Goal: Task Accomplishment & Management: Use online tool/utility

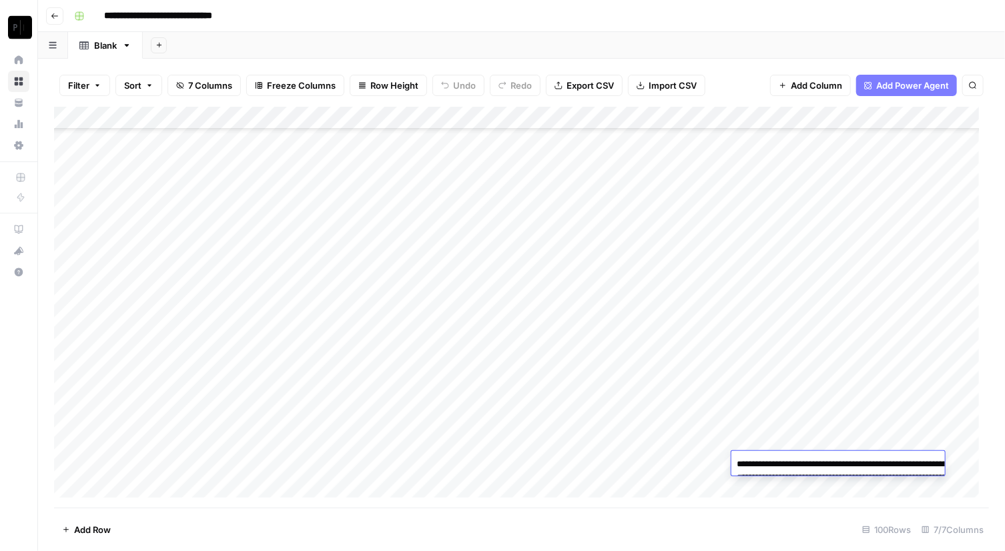
scroll to position [1921, 0]
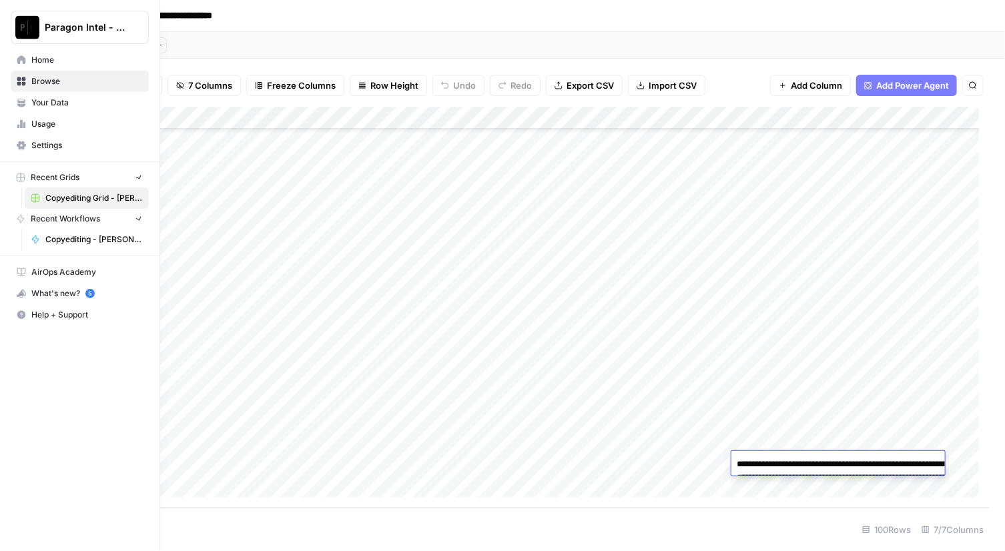
click at [15, 30] on img "Workspace: Paragon Intel - Copyediting" at bounding box center [27, 27] width 24 height 24
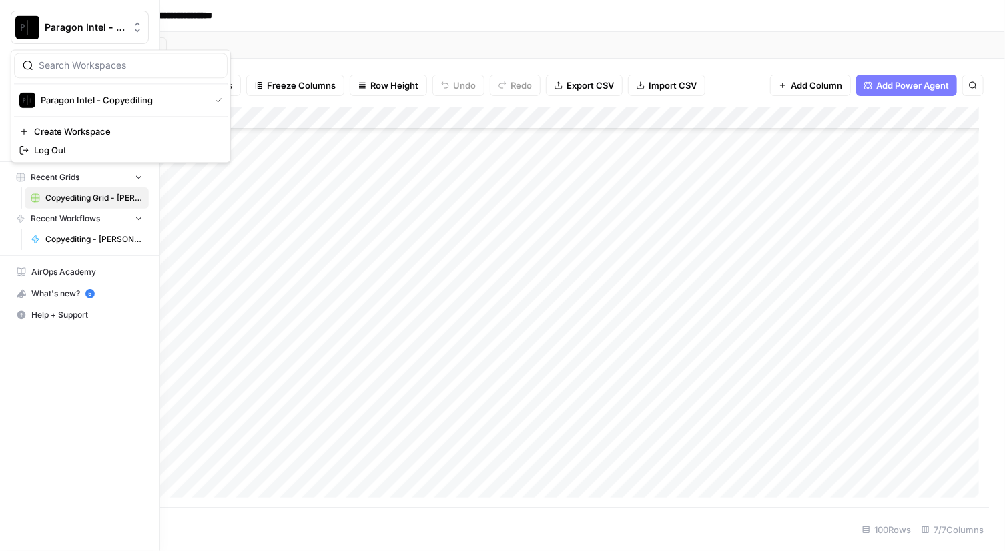
click at [24, 25] on img "Workspace: Paragon Intel - Copyediting" at bounding box center [27, 27] width 24 height 24
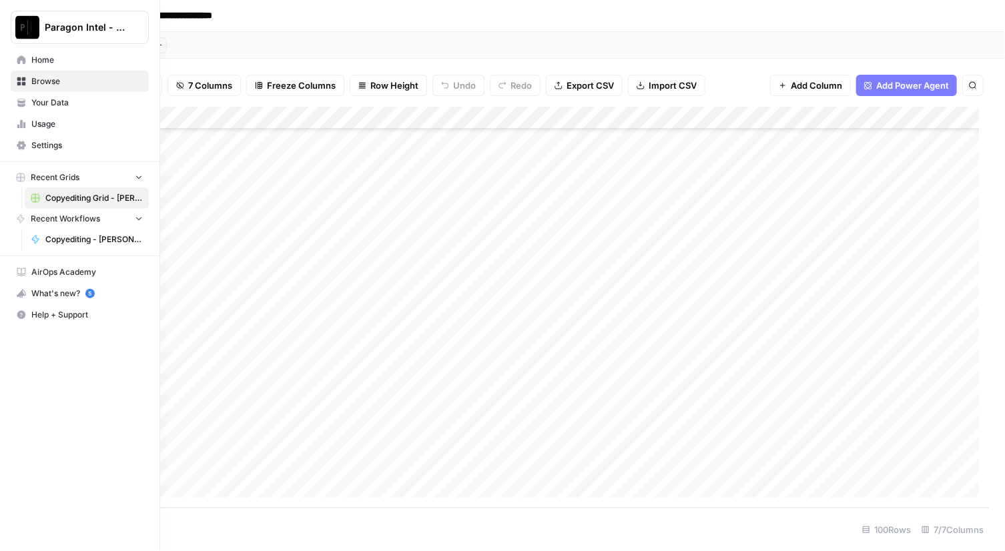
click at [24, 25] on img "Workspace: Paragon Intel - Copyediting" at bounding box center [27, 27] width 24 height 24
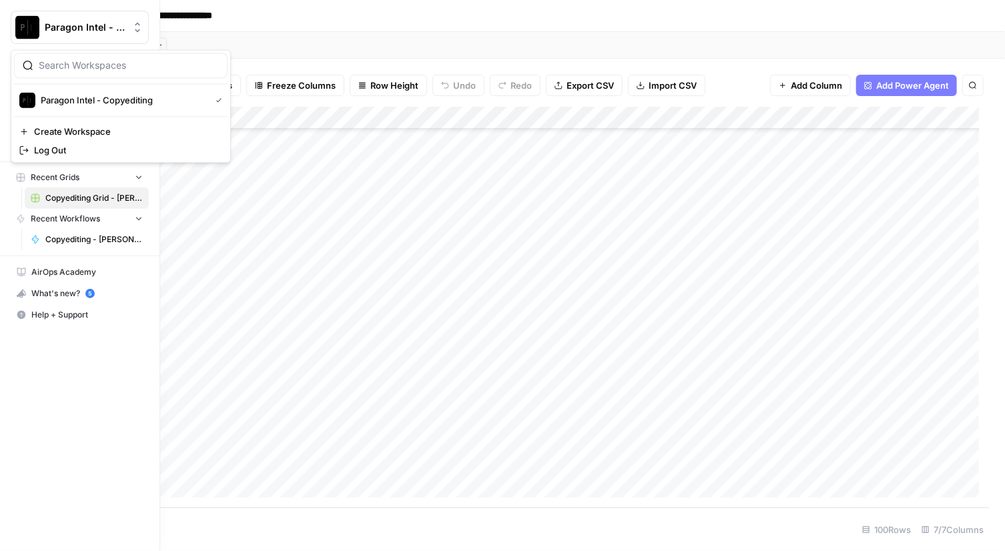
click at [24, 25] on img "Workspace: Paragon Intel - Copyediting" at bounding box center [27, 27] width 24 height 24
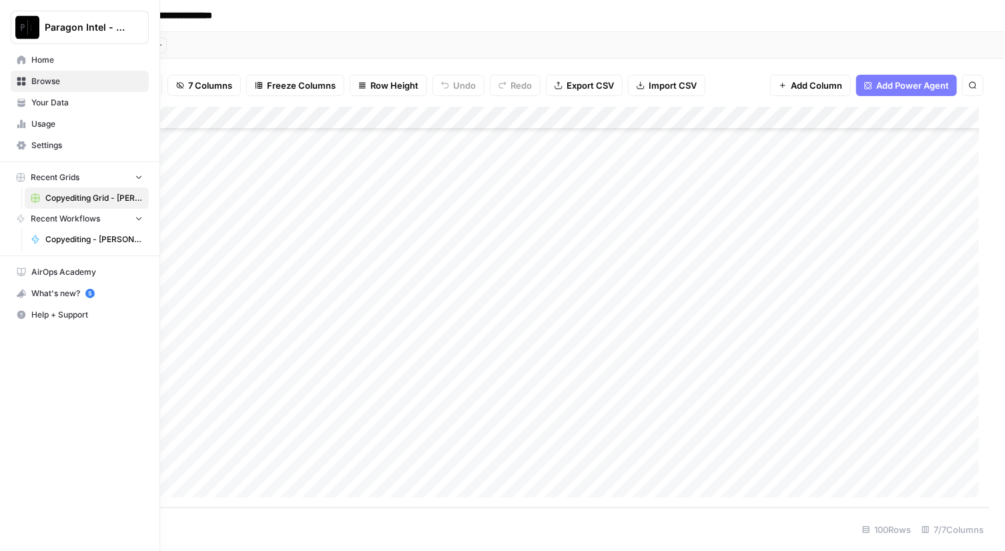
click at [47, 78] on span "Browse" at bounding box center [86, 81] width 111 height 12
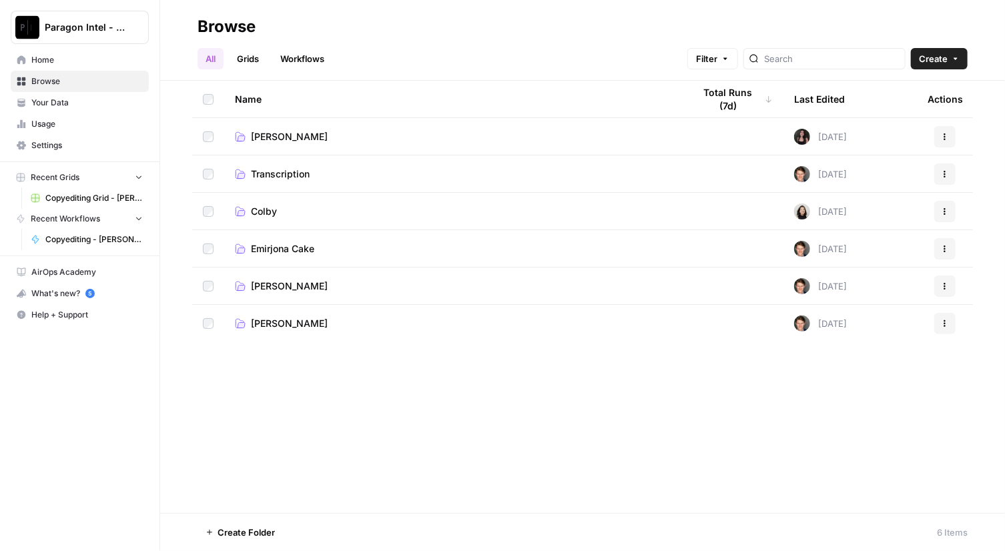
click at [291, 257] on td "Emirjona Cake" at bounding box center [453, 248] width 459 height 37
click at [302, 248] on span "Emirjona Cake" at bounding box center [282, 248] width 63 height 13
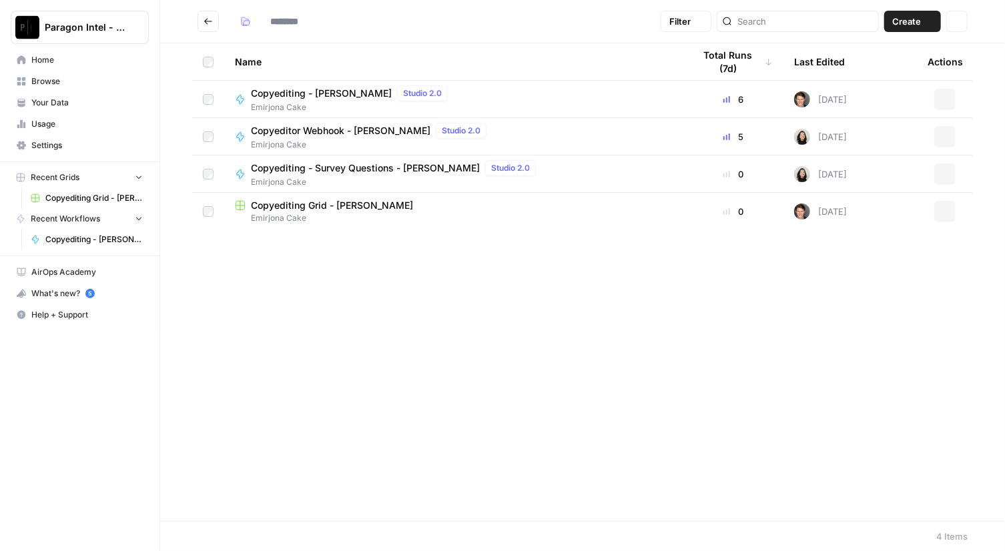
type input "**********"
click at [344, 94] on span "Copyediting - [PERSON_NAME]" at bounding box center [321, 93] width 141 height 13
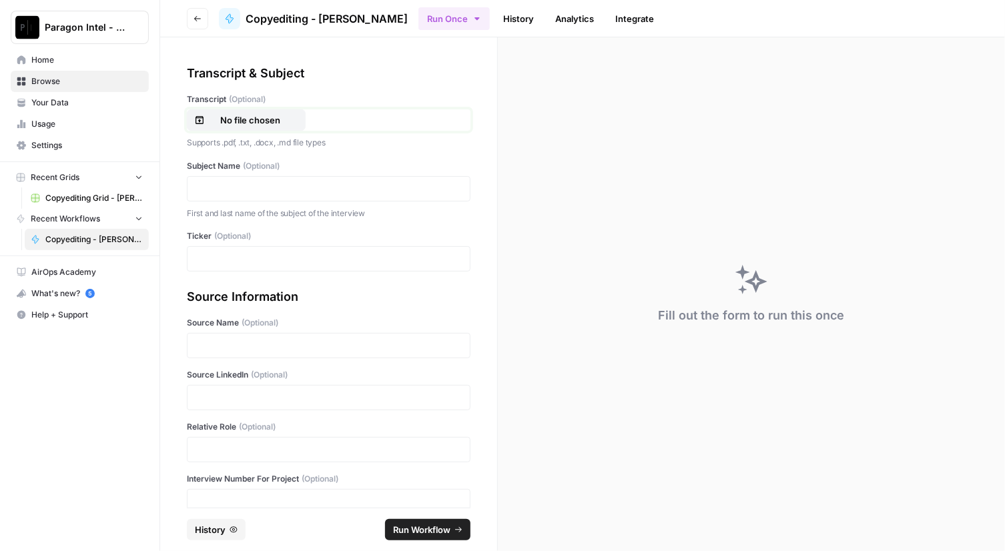
click at [284, 111] on button "No file chosen" at bounding box center [246, 119] width 119 height 21
click at [229, 182] on p at bounding box center [328, 188] width 266 height 13
click at [223, 260] on p at bounding box center [328, 258] width 266 height 13
click at [211, 342] on p at bounding box center [328, 345] width 266 height 13
click at [219, 401] on p at bounding box center [328, 397] width 266 height 13
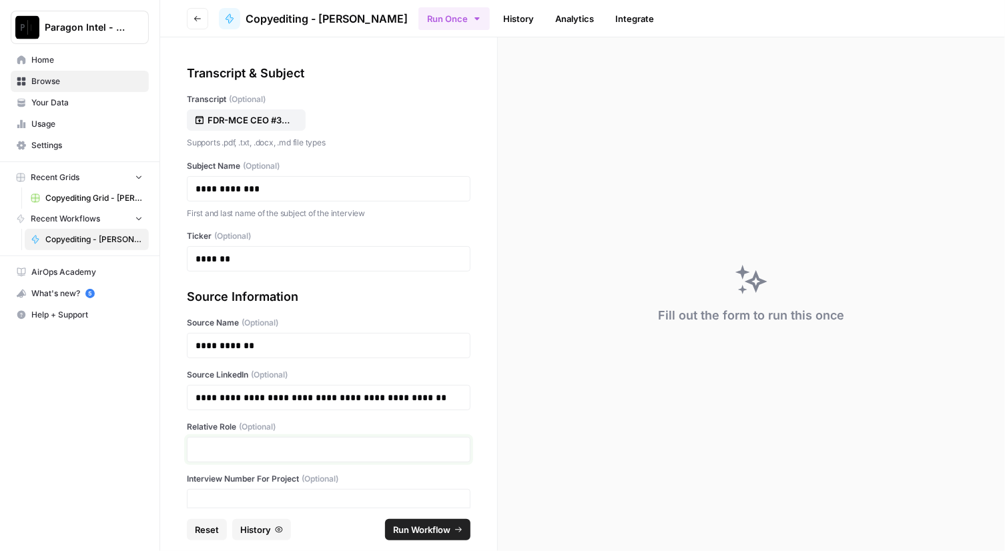
click at [239, 445] on p at bounding box center [328, 449] width 266 height 13
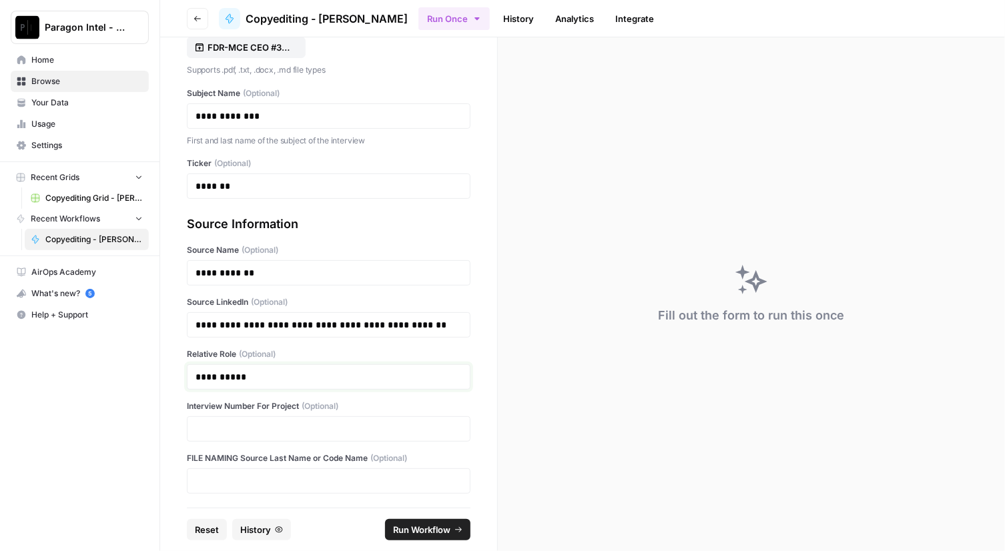
scroll to position [72, 0]
click at [290, 426] on p at bounding box center [328, 429] width 266 height 13
click at [402, 534] on span "Run Workflow" at bounding box center [421, 529] width 57 height 13
